Goal: Task Accomplishment & Management: Complete application form

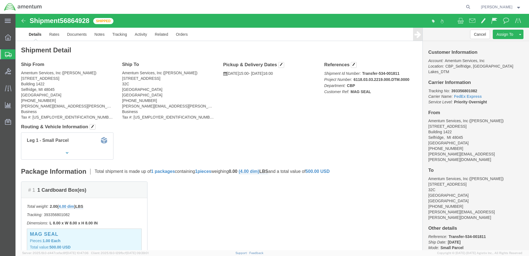
click at [0, 0] on span "Create Shipment" at bounding box center [0, 0] width 0 height 0
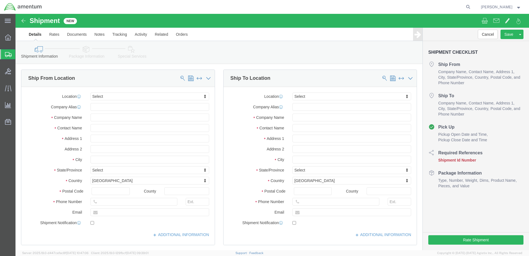
select select
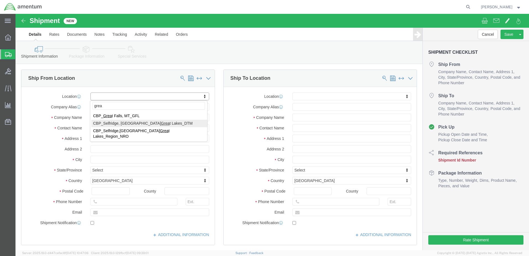
type input "grea"
select select "49921"
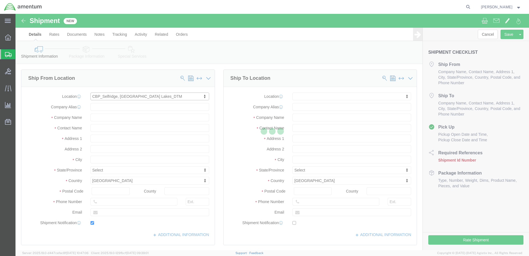
type input "[STREET_ADDRESS]"
type input "Building 1422"
type input "48045"
type input "[PHONE_NUMBER]"
type input "[PERSON_NAME][EMAIL_ADDRESS][PERSON_NAME][DOMAIN_NAME]"
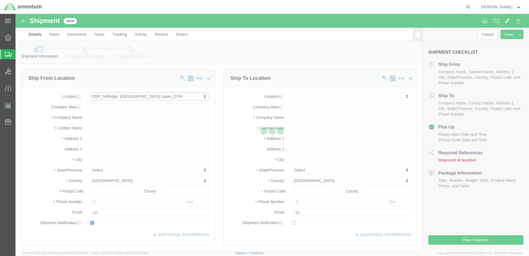
checkbox input "true"
type input "Amentum Services, Inc"
type input "[PERSON_NAME]"
type input "Selfridge"
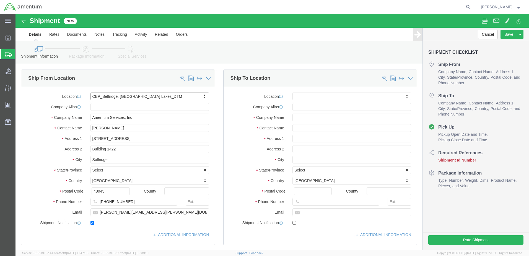
select select "MI"
click input "text"
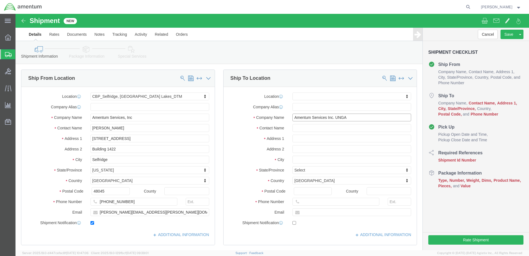
type input "Amentum Services Inc. UNGA"
click input "text"
type input "[STREET_ADDRESS]"
type input "1"
type input "#109 [GEOGRAPHIC_DATA]"
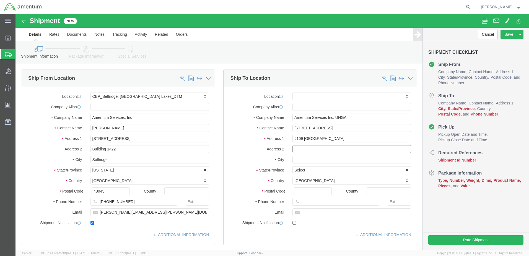
select select
click input "#109 [GEOGRAPHIC_DATA]"
drag, startPoint x: 318, startPoint y: 125, endPoint x: 286, endPoint y: 127, distance: 31.3
click input "#109 [GEOGRAPHIC_DATA]"
type input "#109"
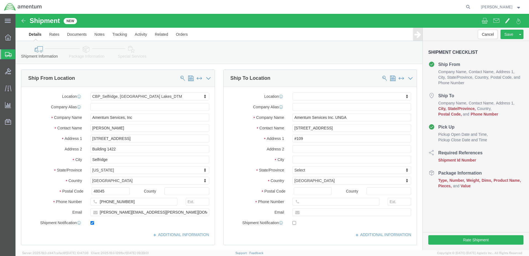
select select
click div "Location My Profile Location [PHONE_NUMBER] [PHONE_NUMBER] [PHONE_NUMBER] [PHON…"
click input "text"
type input "New wi"
click p "- Amentum - ([PERSON_NAME]) [STREET_ADDRESS]"
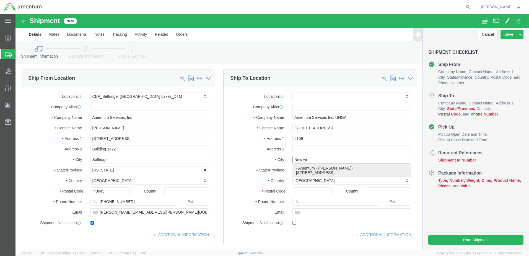
select select
type input "[STREET_ADDRESS]"
type input "12553"
type input "Amentum"
type input "[PERSON_NAME]"
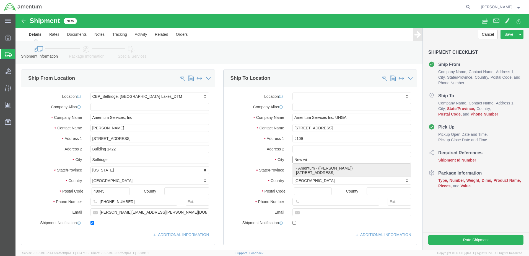
type input "[GEOGRAPHIC_DATA]"
select select "NY"
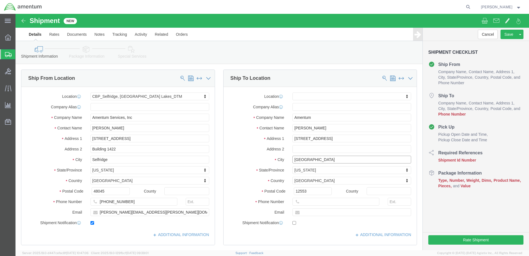
type input "[GEOGRAPHIC_DATA]"
select select
drag, startPoint x: 309, startPoint y: 114, endPoint x: 273, endPoint y: 114, distance: 35.7
click div "[PERSON_NAME]"
type input "[PERSON_NAME]"
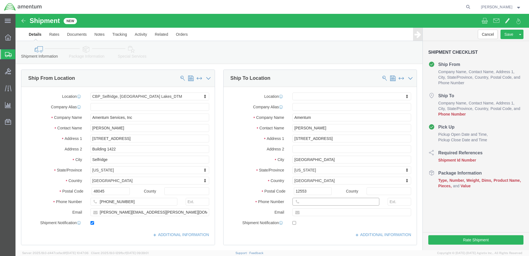
click input "text"
type input "[PHONE_NUMBER]"
click input "text"
drag, startPoint x: 319, startPoint y: 209, endPoint x: 310, endPoint y: 211, distance: 9.3
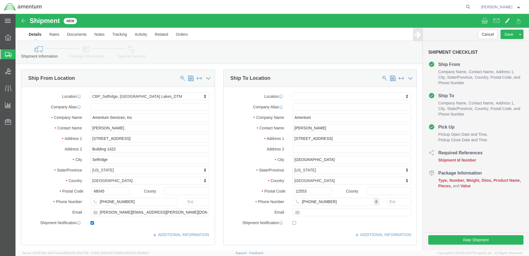
click label
click input "checkbox"
checkbox input "true"
click input "text"
type input "[PERSON_NAME][EMAIL_ADDRESS][PERSON_NAME][DOMAIN_NAME]"
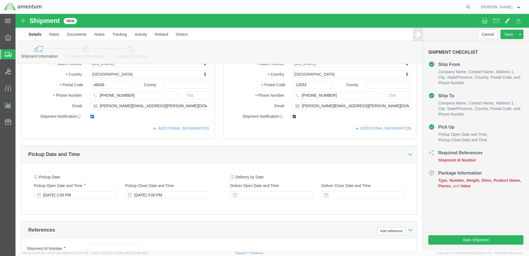
scroll to position [111, 0]
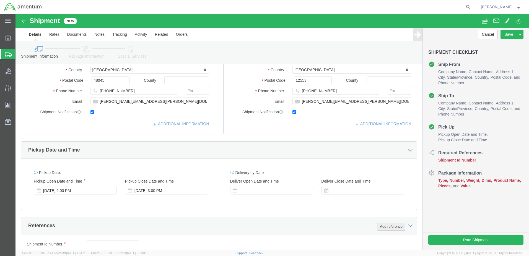
click button "Add reference"
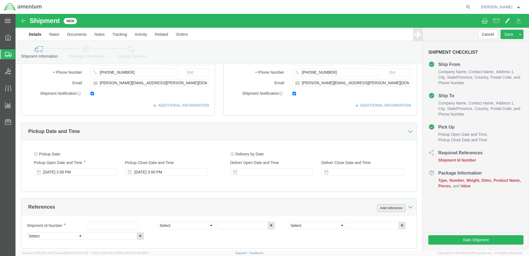
scroll to position [138, 0]
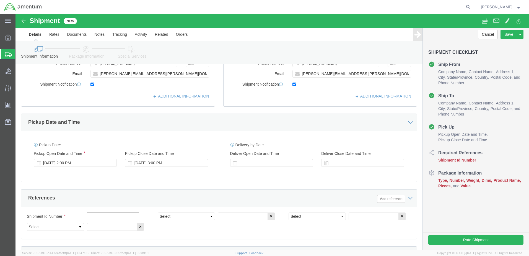
click input "text"
type input "Items to UNGA"
click select "Select Account Type Activity ID Airline Appointment Number ASN Batch Request # …"
select select "DEPT"
click select "Select Account Type Activity ID Airline Appointment Number ASN Batch Request # …"
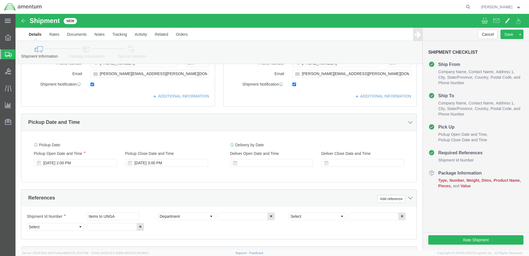
click div "Shipment Id Number Items to UNGA Select Account Type Activity ID Airline Appoin…"
click input "text"
type input "CBP"
click select "Select Account Type Activity ID Airline Appointment Number ASN Batch Request # …"
select select "CUSTREF"
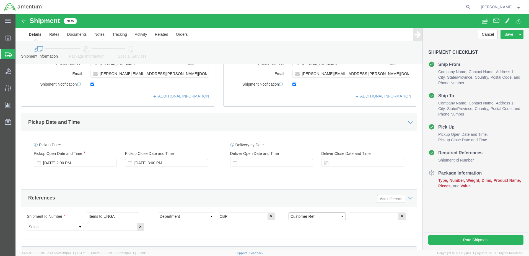
click select "Select Account Type Activity ID Airline Appointment Number ASN Batch Request # …"
click input "text"
type input "Items to UNGA"
click select "Select Account Type Activity ID Airline Appointment Number ASN Batch Request # …"
select select "PROJNUM"
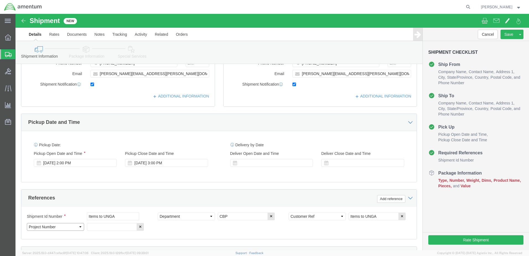
click select "Select Account Type Activity ID Airline Appointment Number ASN Batch Request # …"
click input "text"
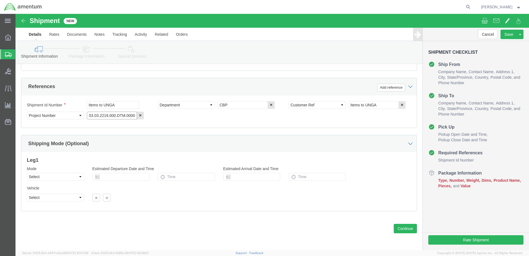
scroll to position [56, 0]
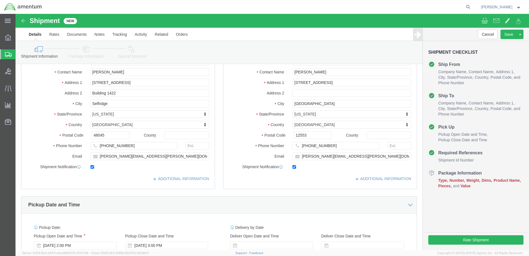
type input "6118.03.03.2219.000.DTM.0000"
click icon
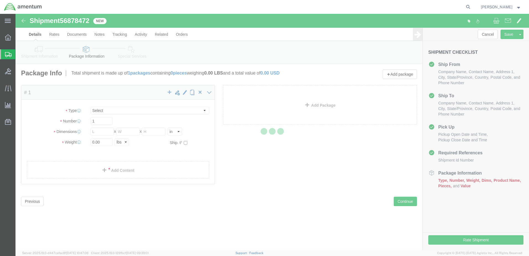
select select "CBOX"
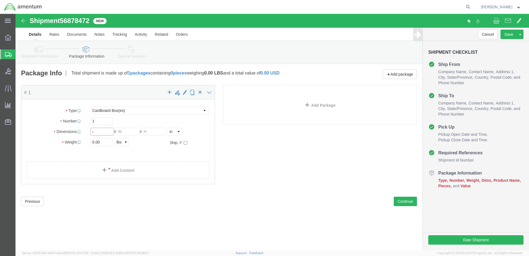
click input "text"
type input "18"
type input "13"
type input "15"
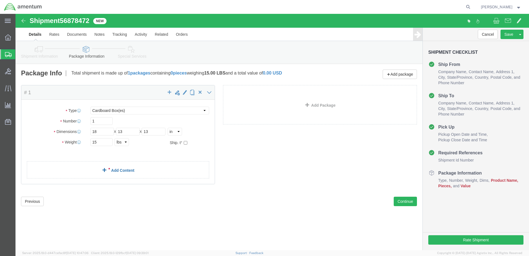
click div "Package Content # 1 x Package Type Select BCK Boxes Bale(s) Basket(s) Bolt(s) B…"
click link "Add Content"
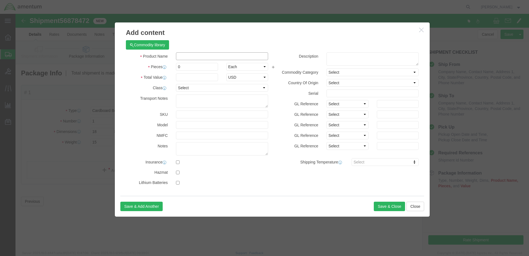
click input "text"
type input "Cable and washers to UNGA"
type input "1"
click input "text"
type input "50.00"
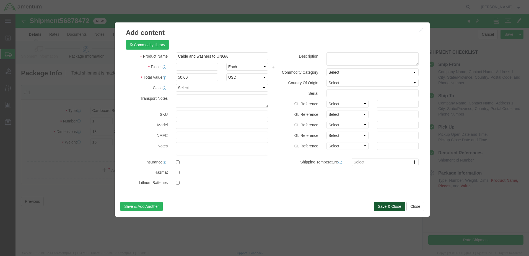
click button "Save & Close"
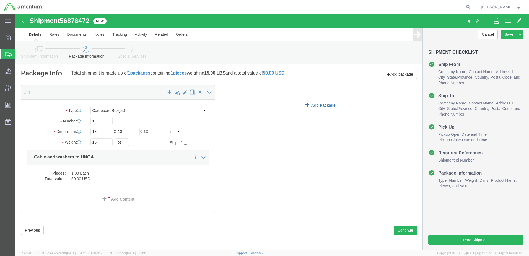
click link "Add Package"
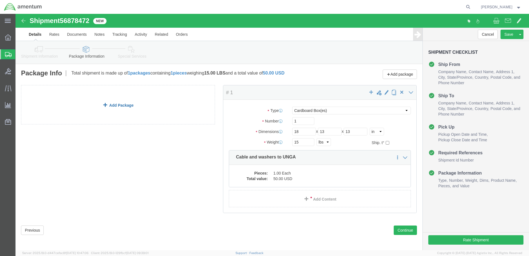
click link "Add Package"
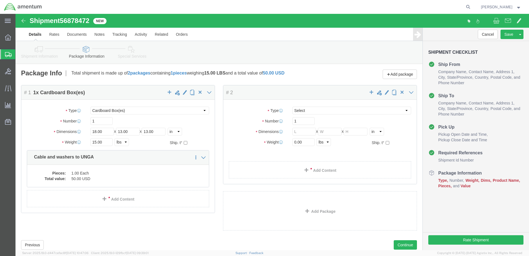
select select "CBOX"
click input "text"
type input "16"
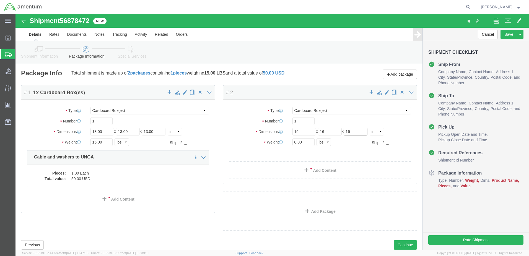
type input "16"
type input "22"
click link "Add Content"
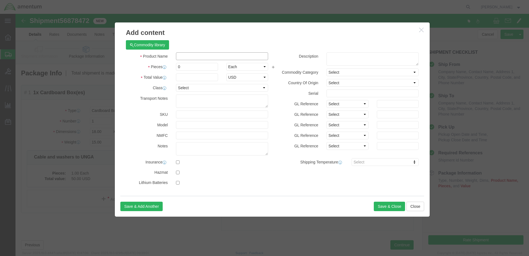
click input "text"
type input "r"
type input "shop rags"
type input "1"
type input "30.00"
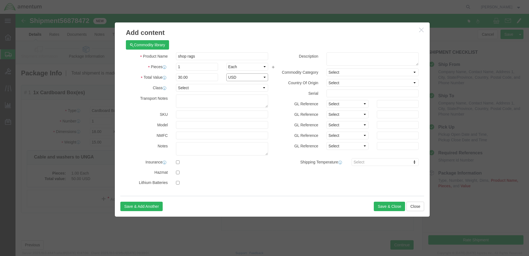
select select "USD"
click button "Save & Close"
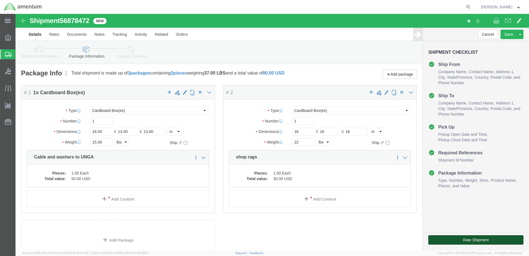
click button "Rate Shipment"
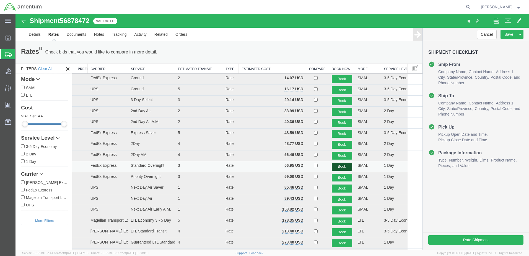
click at [341, 166] on button "Book" at bounding box center [342, 166] width 20 height 8
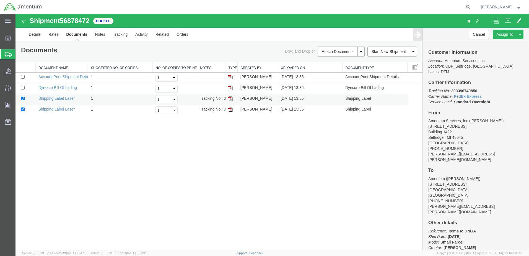
click at [230, 99] on img at bounding box center [230, 98] width 4 height 4
click at [231, 110] on img at bounding box center [230, 109] width 4 height 4
